Goal: Contribute content: Add original content to the website for others to see

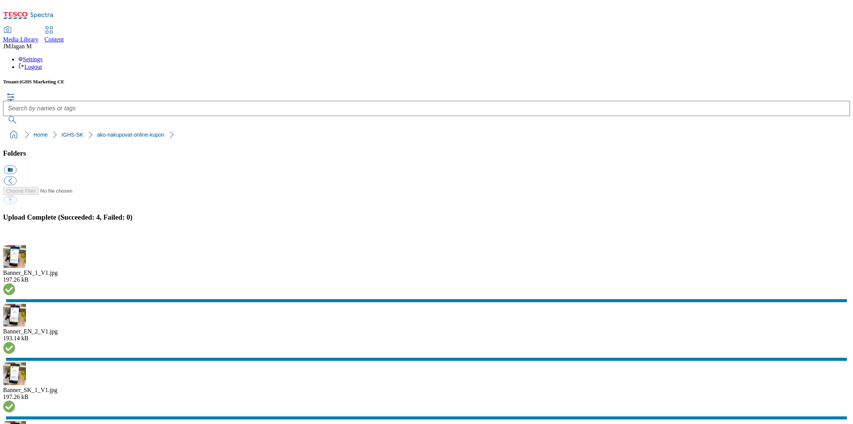
drag, startPoint x: 842, startPoint y: 265, endPoint x: 832, endPoint y: 268, distance: 10.7
click at [15, 245] on button "button" at bounding box center [9, 241] width 11 height 7
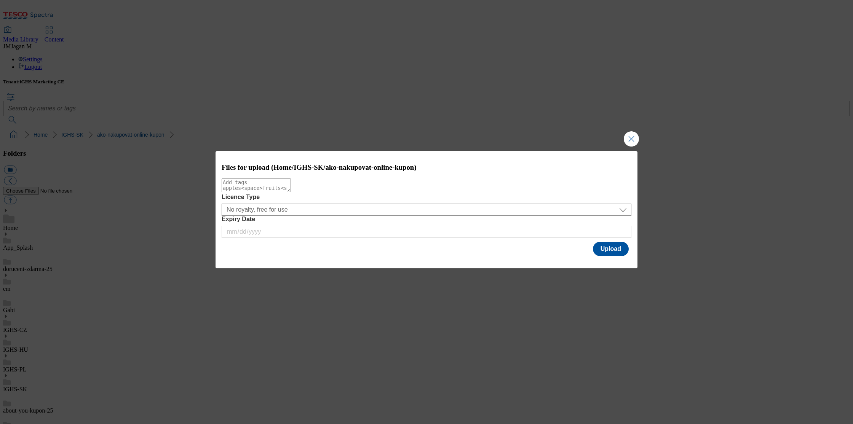
click at [291, 189] on textarea "Modal" at bounding box center [256, 186] width 69 height 14
type textarea "new1"
click at [609, 249] on button "Upload" at bounding box center [611, 249] width 36 height 14
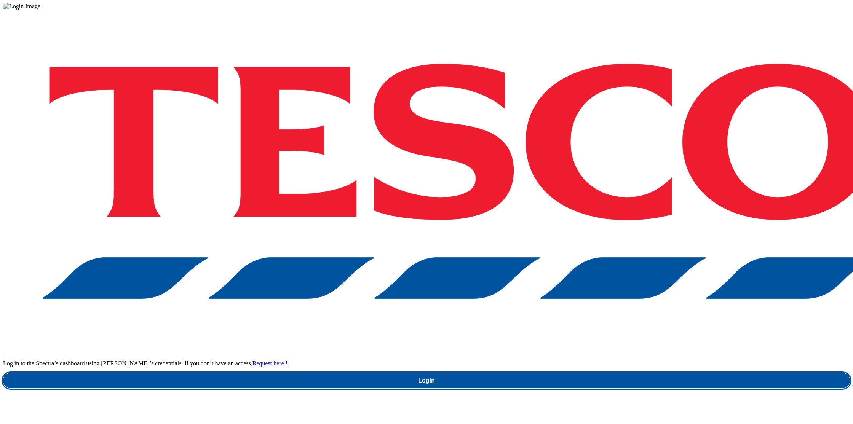
click at [632, 373] on link "Login" at bounding box center [426, 380] width 847 height 15
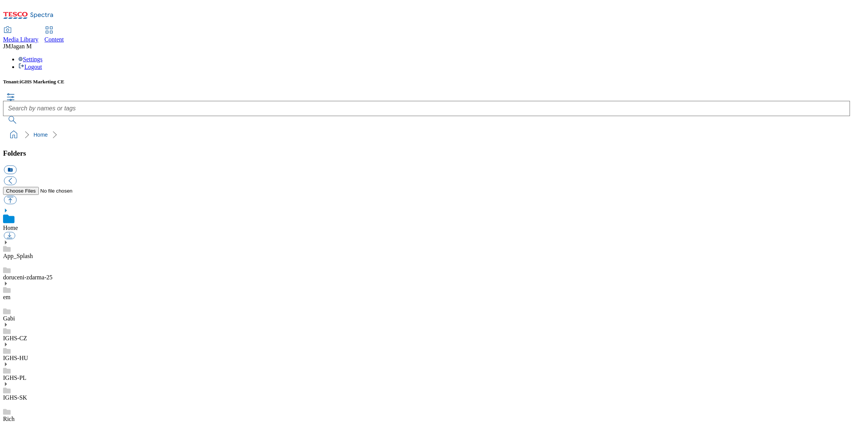
click at [8, 381] on icon at bounding box center [5, 383] width 5 height 5
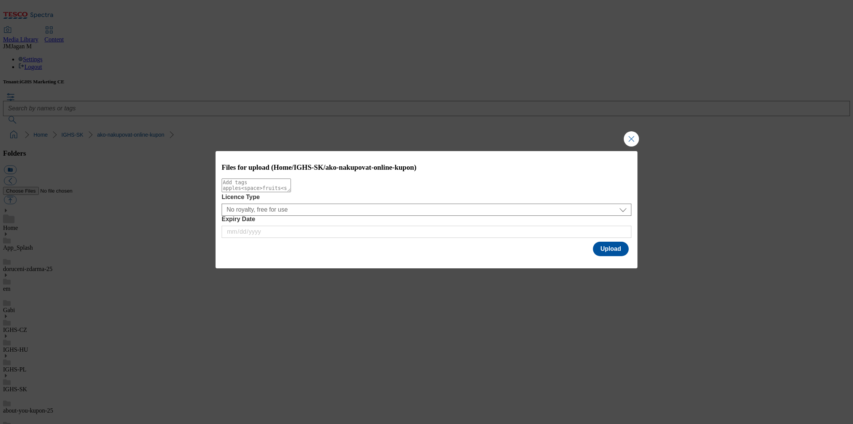
click at [291, 192] on textarea "Modal" at bounding box center [256, 186] width 69 height 14
type textarea "new1"
click at [622, 250] on button "Upload" at bounding box center [611, 249] width 36 height 14
